Goal: Information Seeking & Learning: Learn about a topic

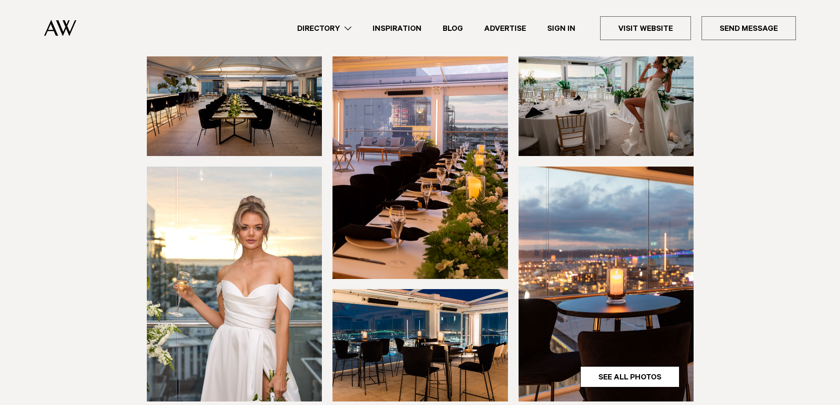
scroll to position [147, 0]
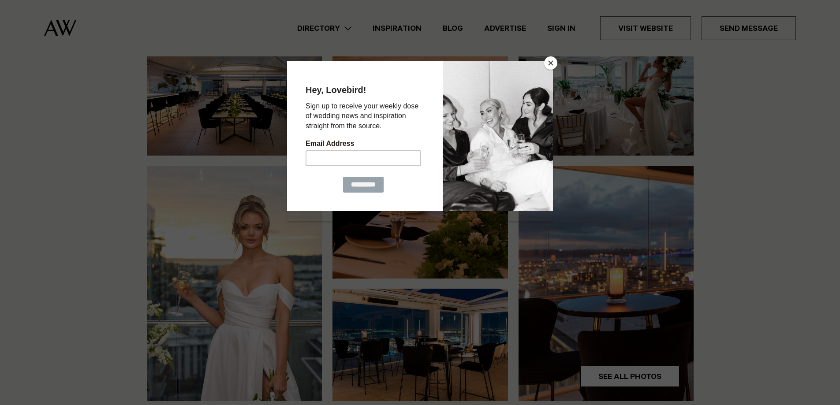
click at [552, 63] on button "Close" at bounding box center [550, 62] width 13 height 13
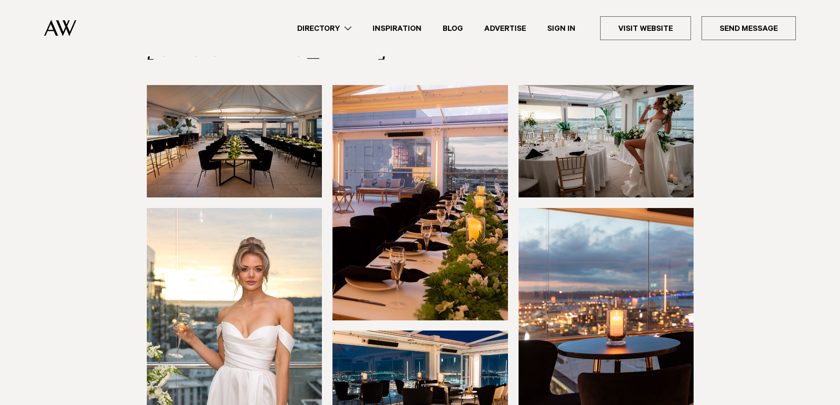
scroll to position [49, 0]
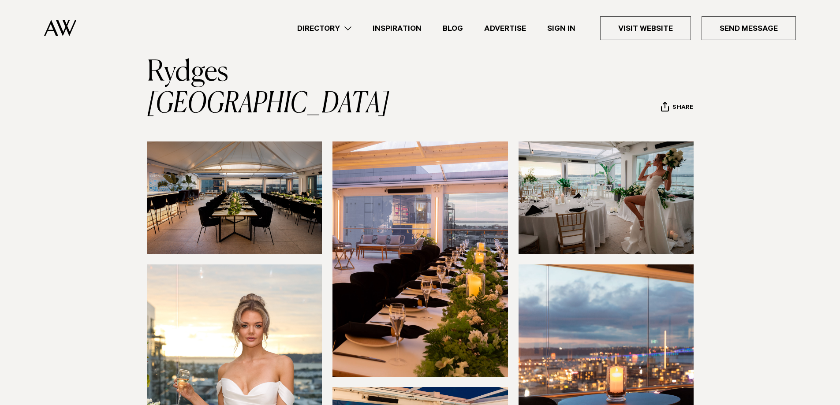
click at [655, 168] on img at bounding box center [607, 198] width 176 height 112
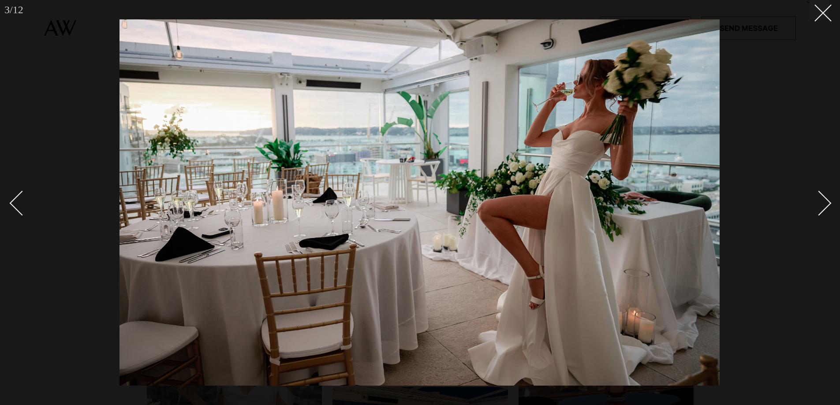
click at [819, 210] on div "Next slide" at bounding box center [819, 203] width 25 height 25
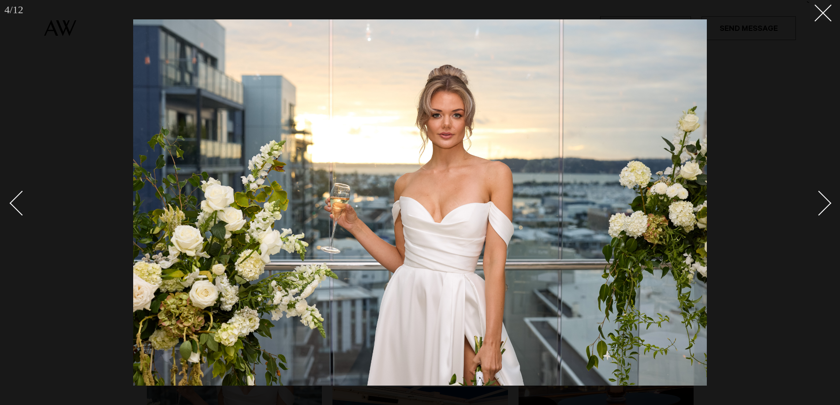
click at [819, 210] on div "Next slide" at bounding box center [819, 203] width 25 height 25
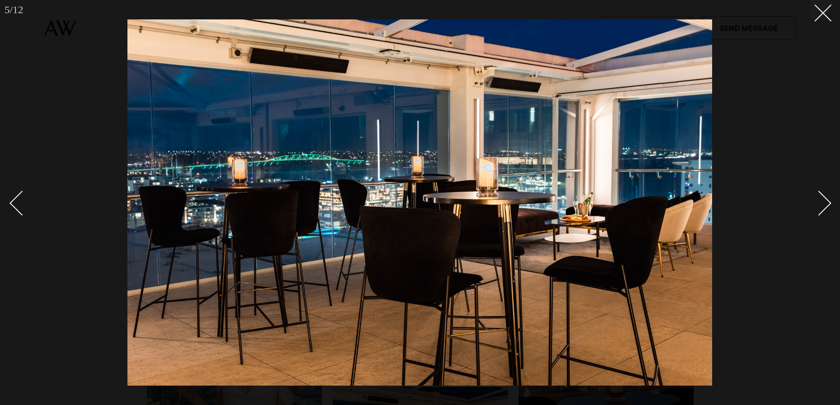
click at [819, 210] on div "Next slide" at bounding box center [819, 203] width 25 height 25
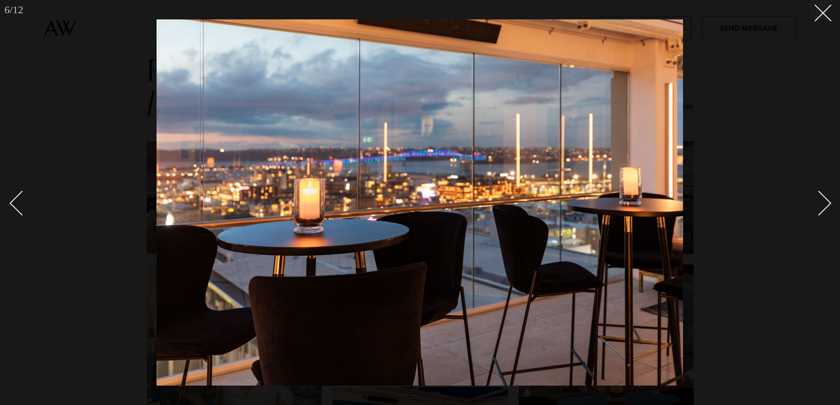
click at [819, 210] on div "Next slide" at bounding box center [819, 203] width 25 height 25
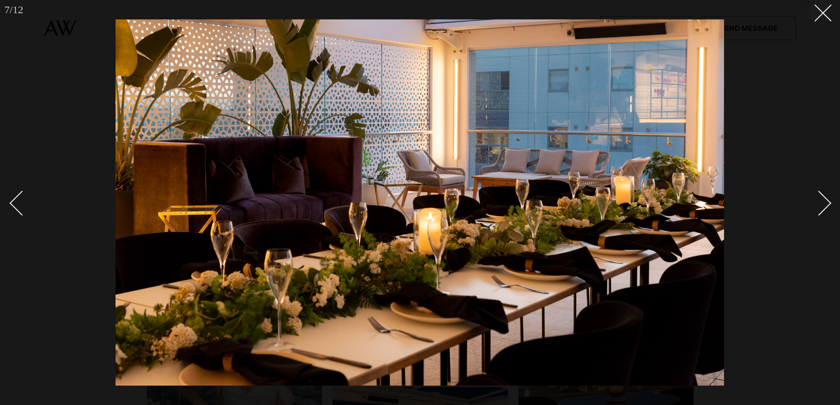
click at [819, 210] on div "Next slide" at bounding box center [819, 203] width 25 height 25
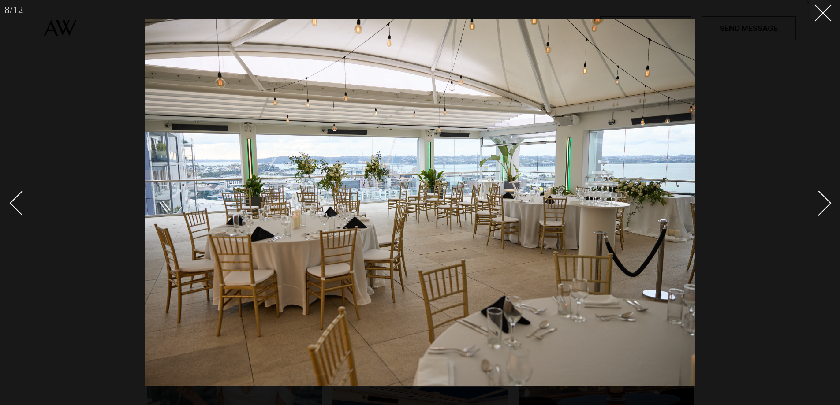
click at [819, 210] on div "Next slide" at bounding box center [819, 203] width 25 height 25
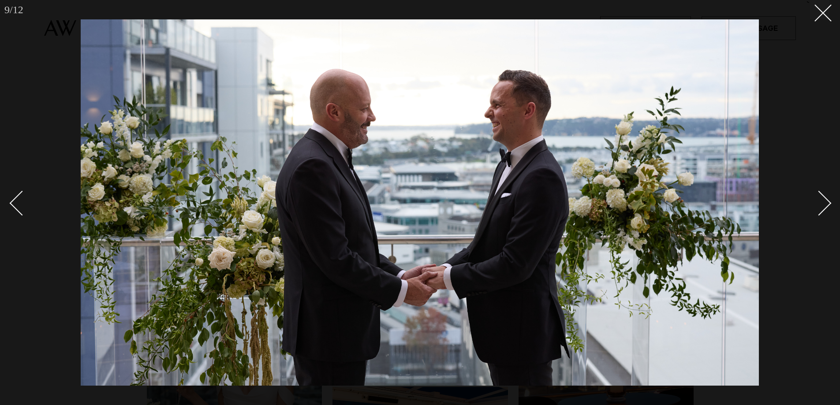
click at [819, 210] on div "Next slide" at bounding box center [819, 203] width 25 height 25
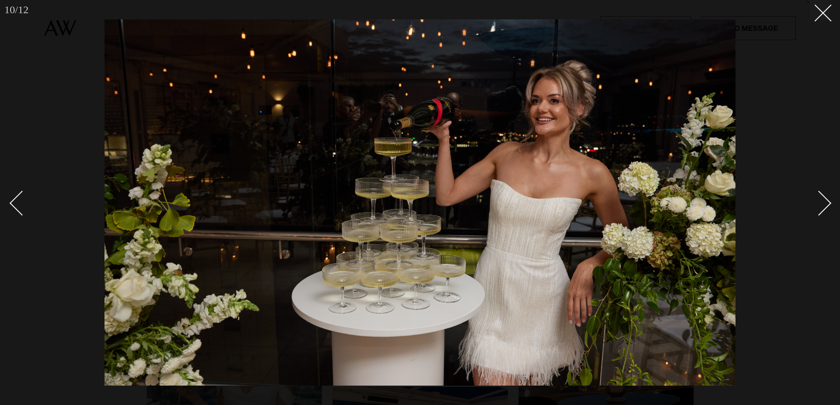
click at [819, 210] on div "Next slide" at bounding box center [819, 203] width 25 height 25
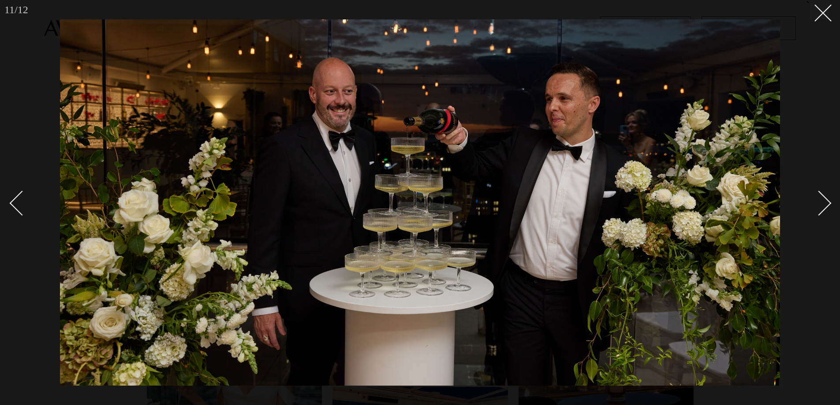
click at [819, 210] on div "Next slide" at bounding box center [819, 203] width 25 height 25
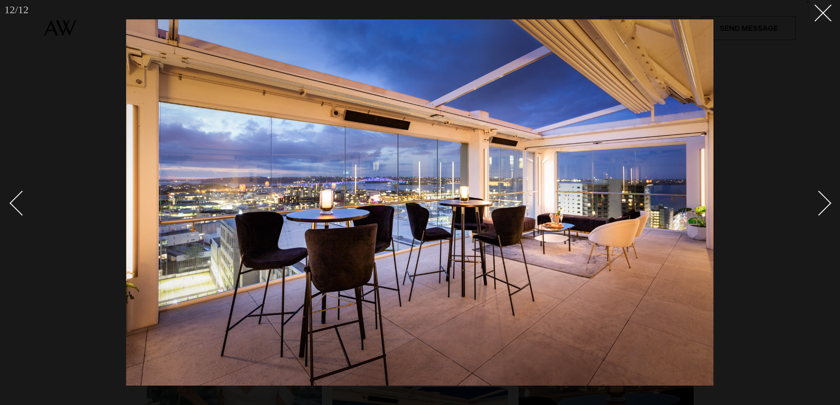
click at [819, 210] on div "Next slide" at bounding box center [819, 203] width 25 height 25
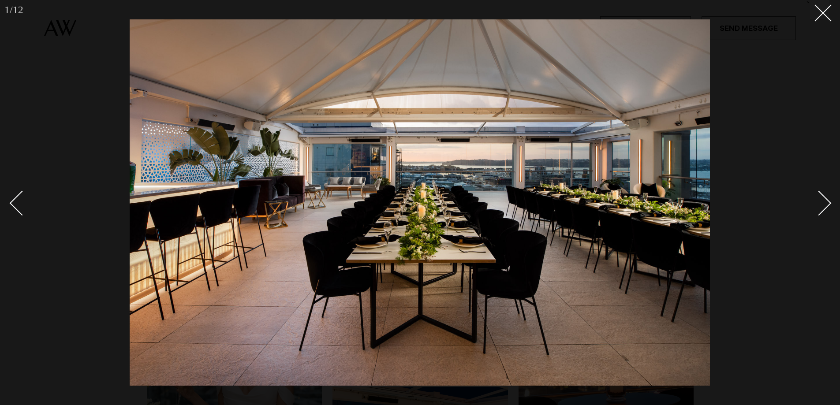
click at [819, 210] on div "Next slide" at bounding box center [819, 203] width 25 height 25
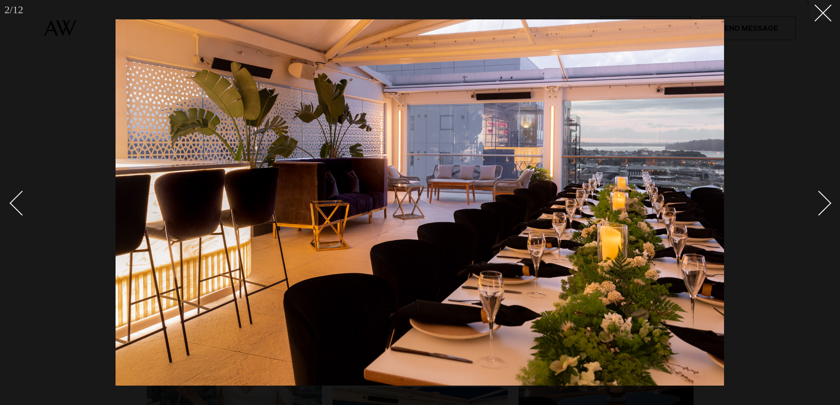
click at [819, 210] on div "Next slide" at bounding box center [819, 203] width 25 height 25
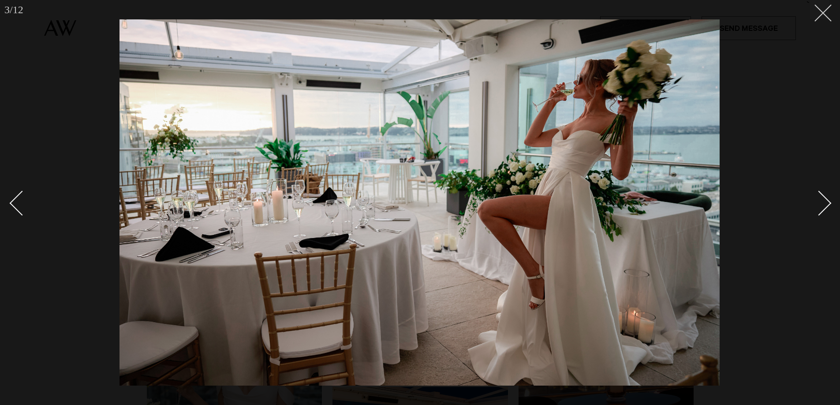
click at [825, 10] on icon at bounding box center [820, 9] width 11 height 11
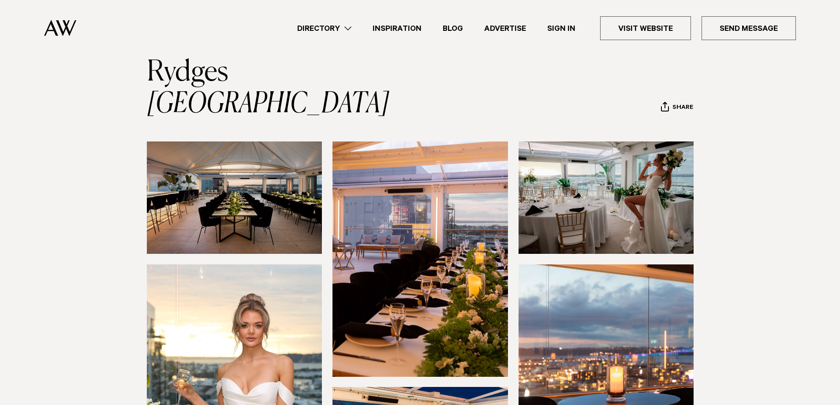
click at [407, 29] on link "Inspiration" at bounding box center [397, 28] width 70 height 12
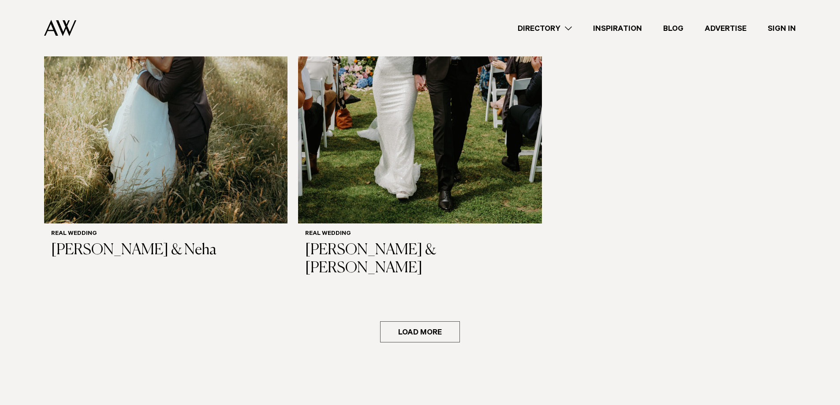
scroll to position [1626, 0]
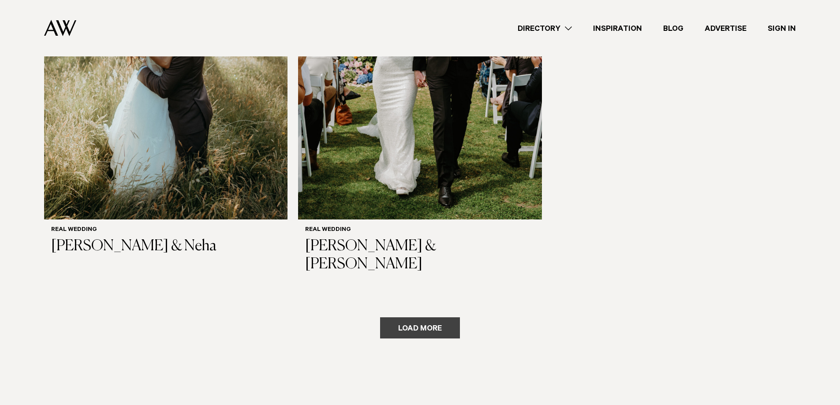
click at [424, 318] on button "Load more" at bounding box center [420, 328] width 80 height 21
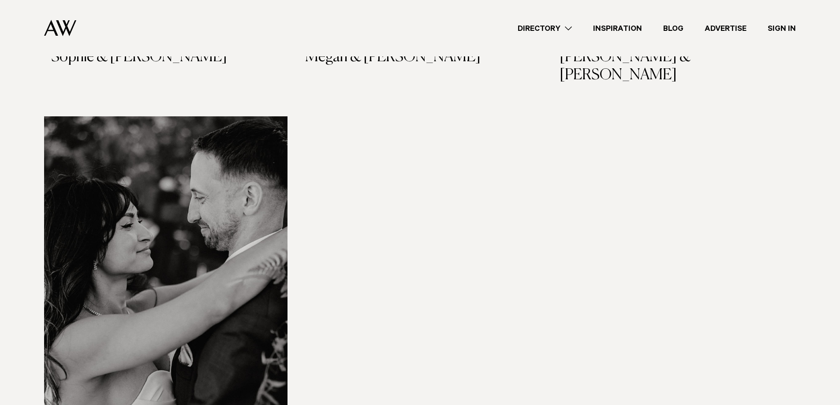
scroll to position [3073, 0]
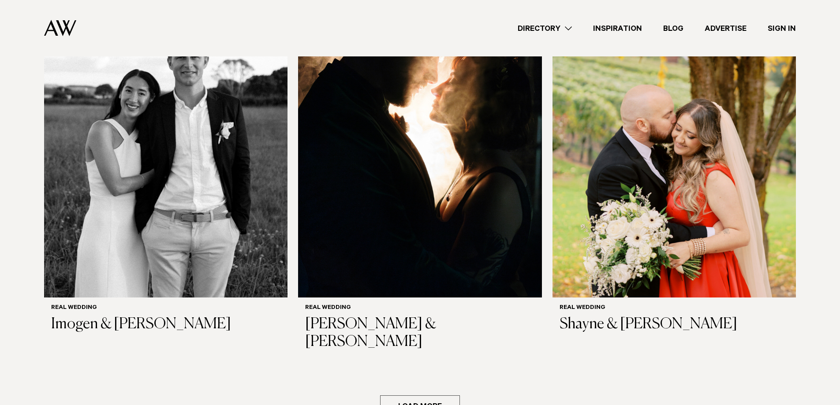
scroll to position [4426, 0]
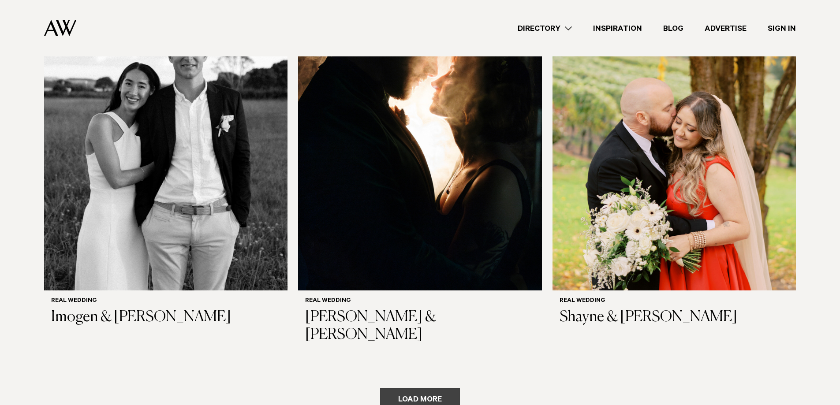
click at [438, 389] on button "Load more" at bounding box center [420, 399] width 80 height 21
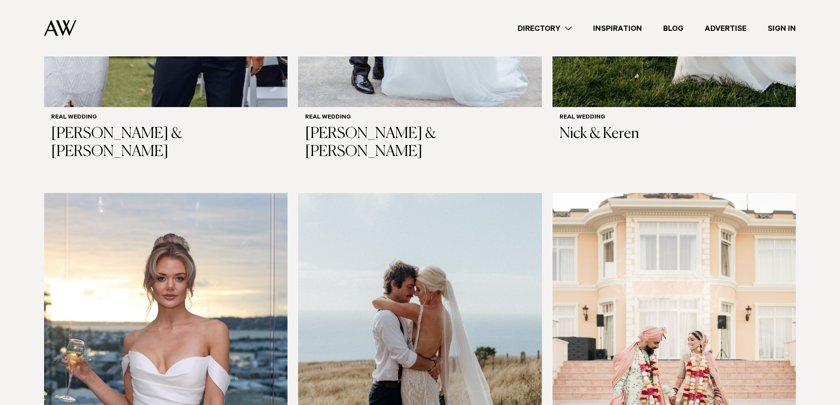
scroll to position [5508, 0]
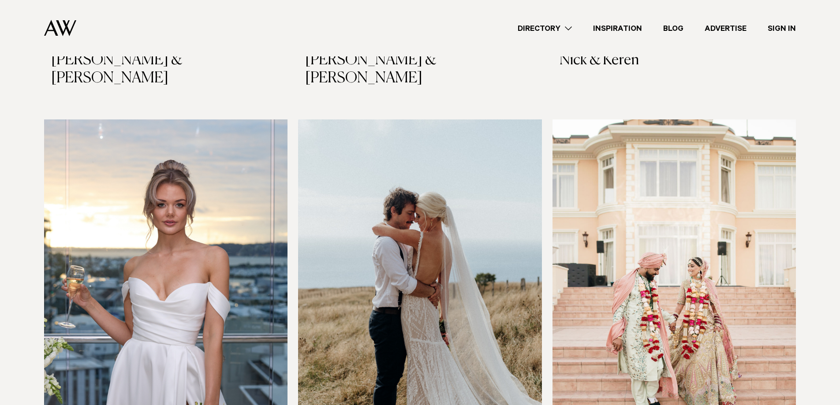
click at [212, 217] on img at bounding box center [166, 283] width 244 height 327
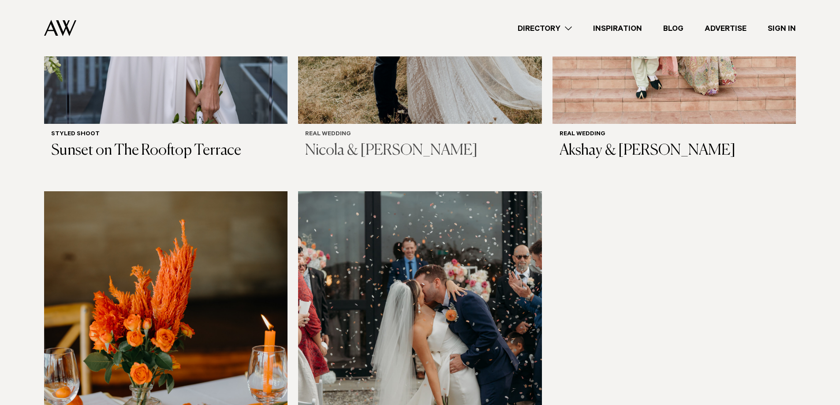
scroll to position [5954, 0]
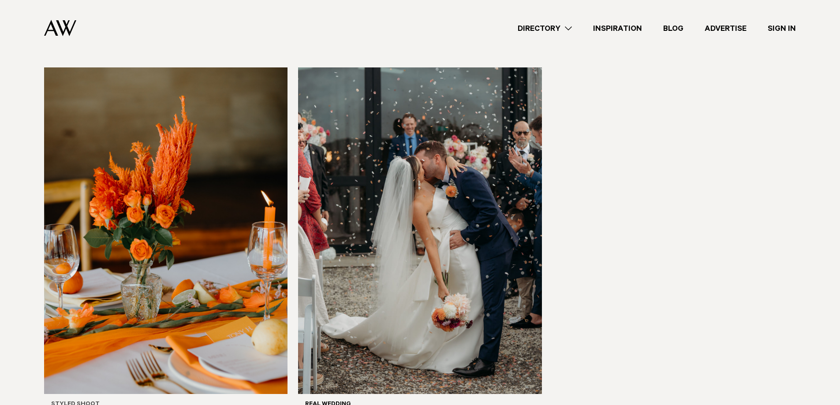
click at [243, 137] on img at bounding box center [166, 230] width 244 height 327
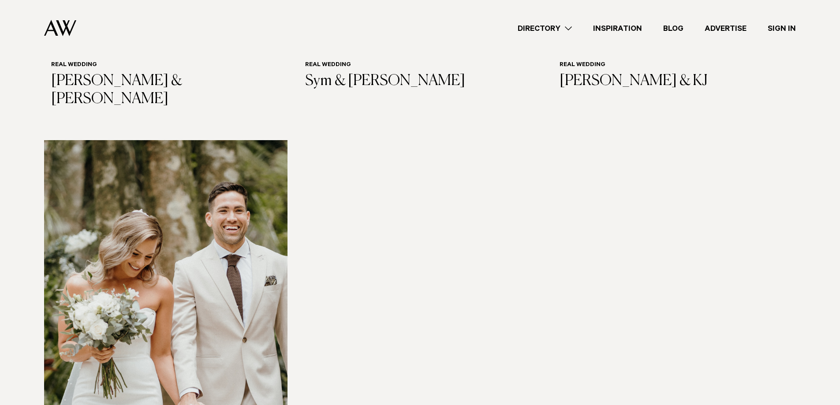
scroll to position [7515, 0]
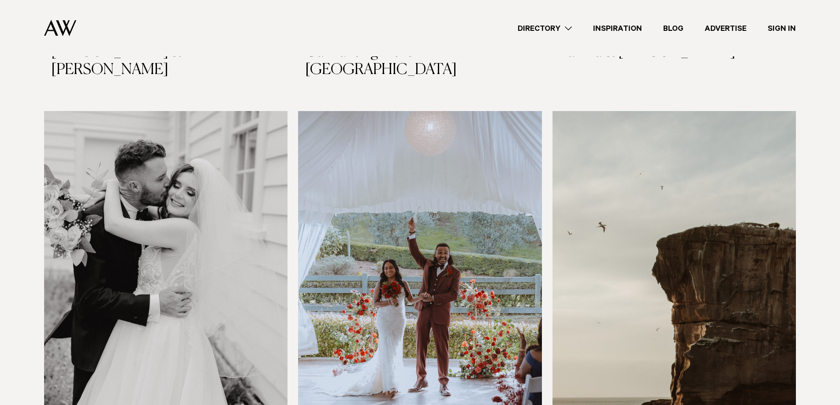
scroll to position [8782, 0]
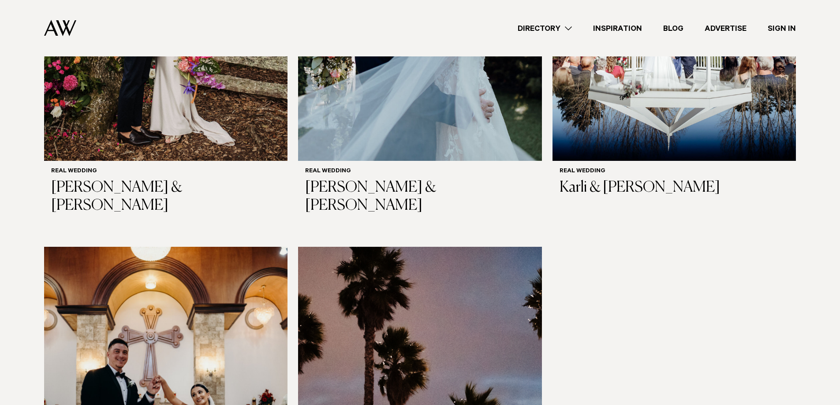
scroll to position [10297, 0]
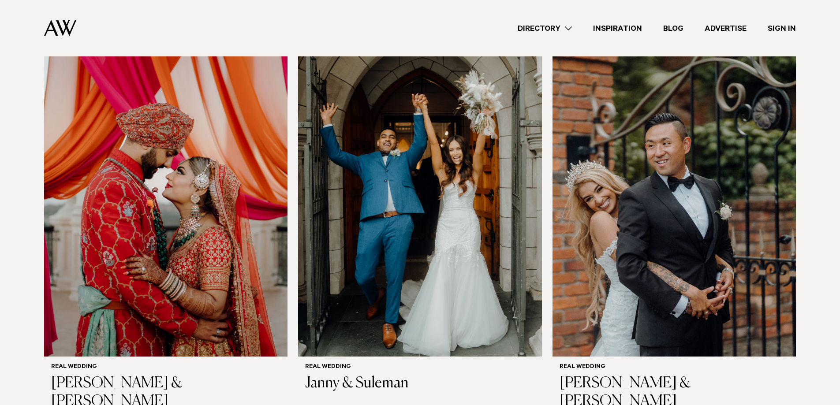
scroll to position [10925, 0]
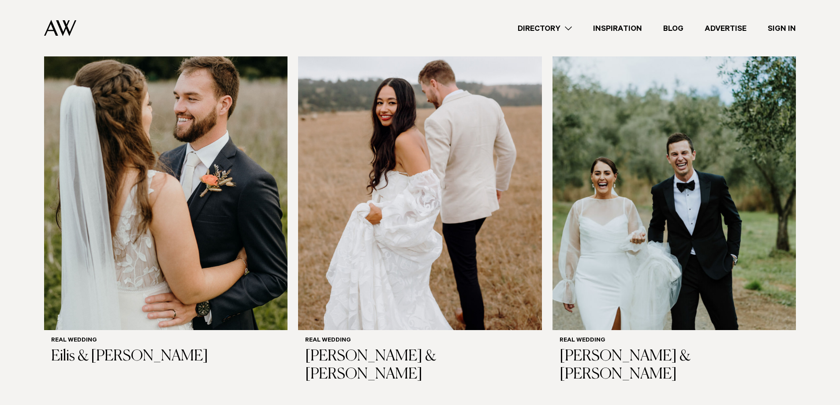
scroll to position [11941, 0]
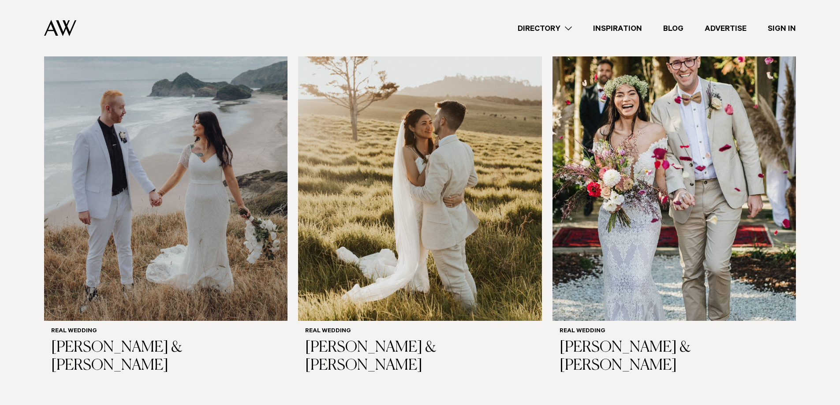
scroll to position [13013, 0]
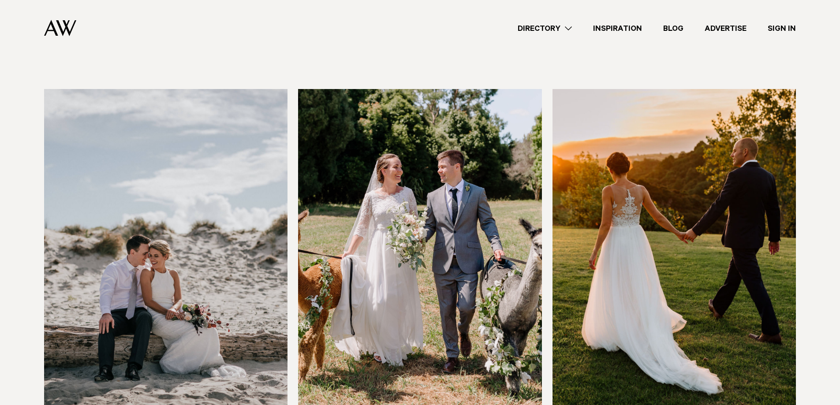
scroll to position [14721, 0]
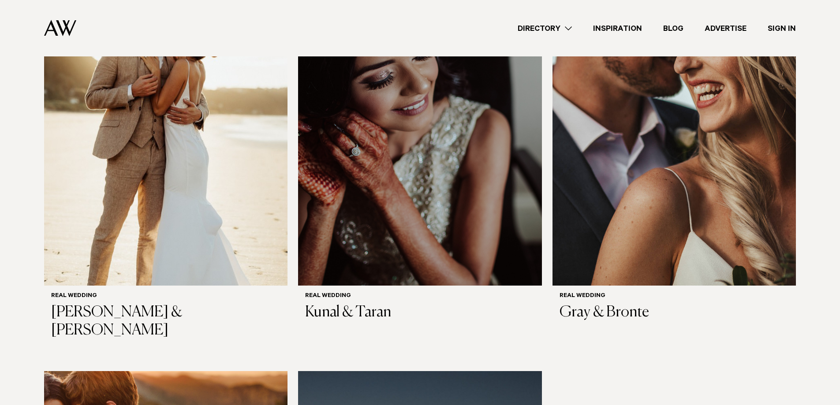
scroll to position [15527, 0]
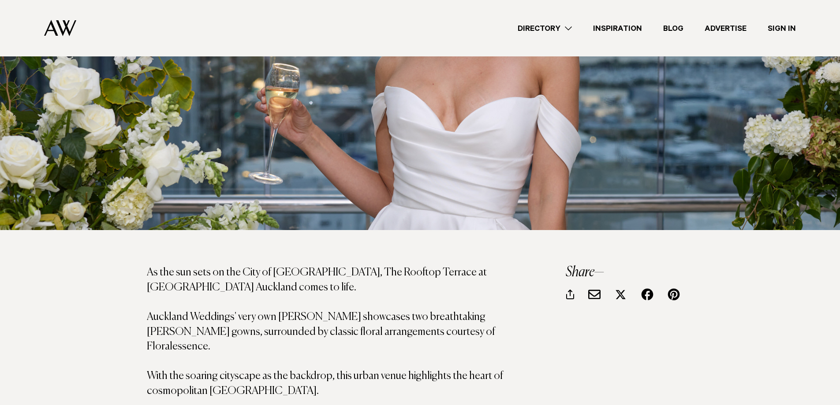
scroll to position [322, 0]
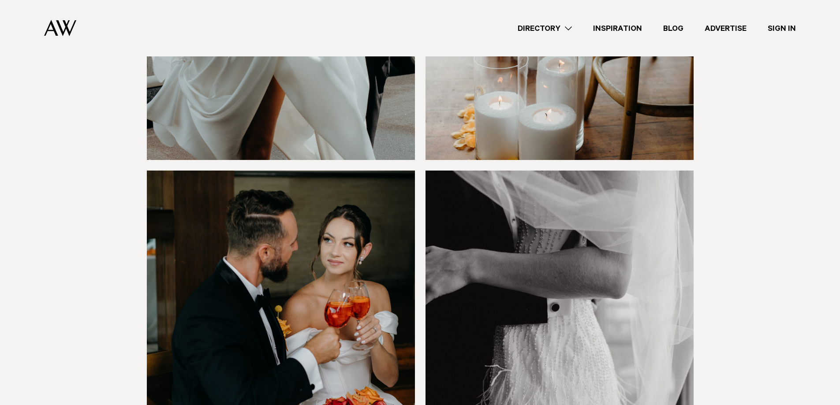
scroll to position [2548, 0]
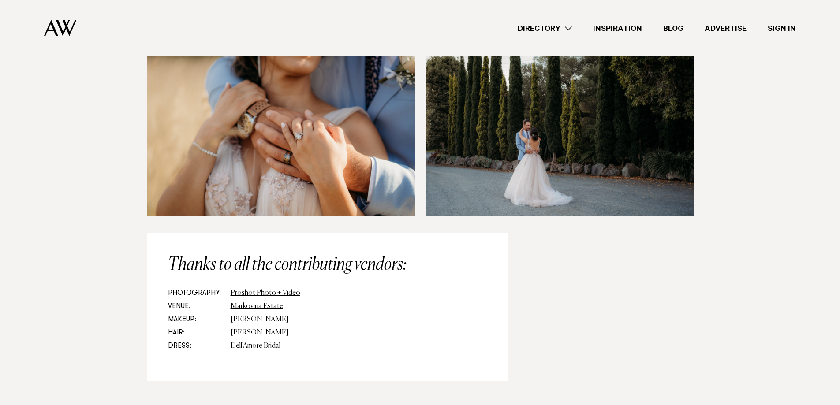
scroll to position [3185, 0]
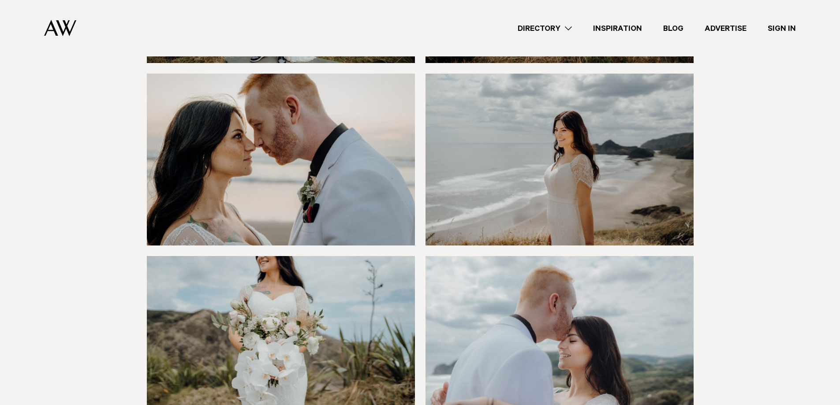
scroll to position [2289, 0]
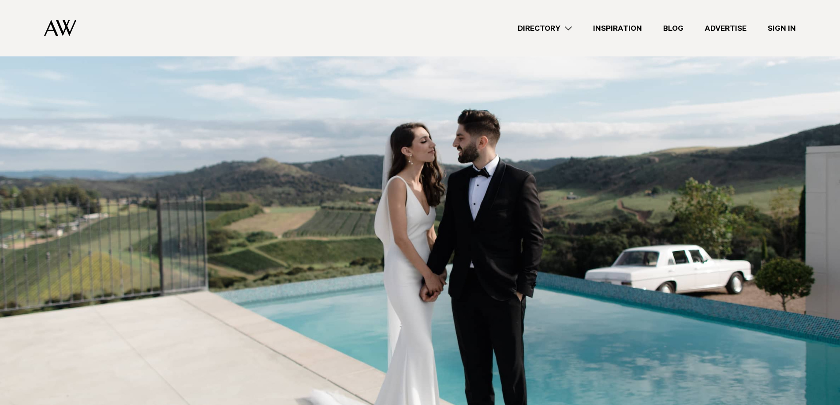
scroll to position [181, 0]
